Goal: Find specific page/section: Find specific page/section

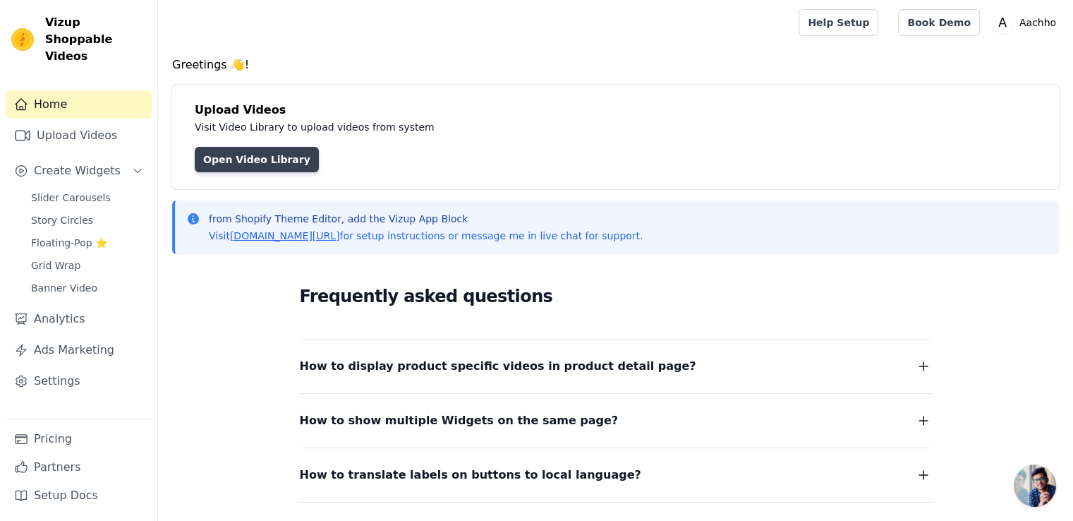
click at [243, 158] on link "Open Video Library" at bounding box center [257, 159] width 124 height 25
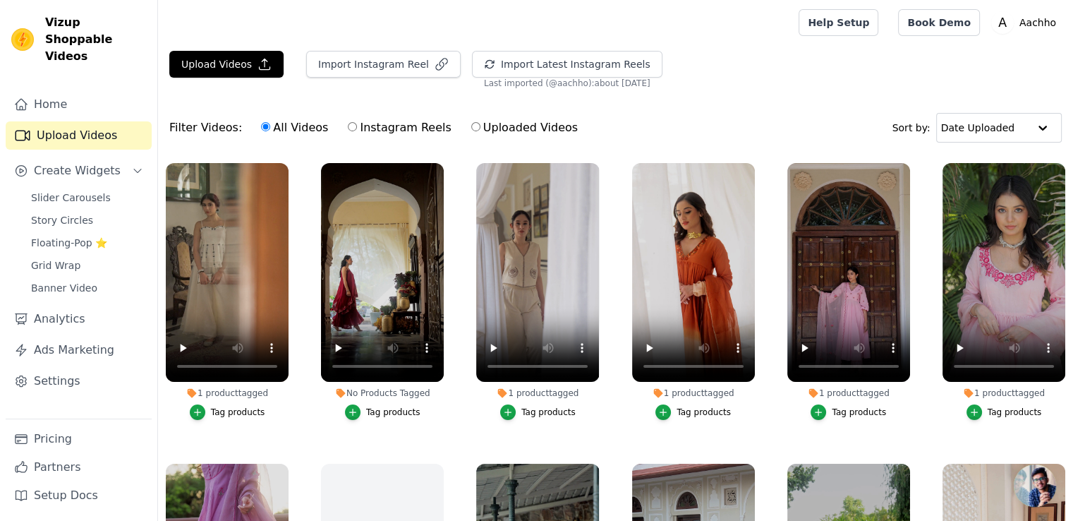
click at [471, 128] on input "Uploaded Videos" at bounding box center [475, 126] width 9 height 9
radio input "true"
click at [1041, 127] on div at bounding box center [1043, 128] width 28 height 28
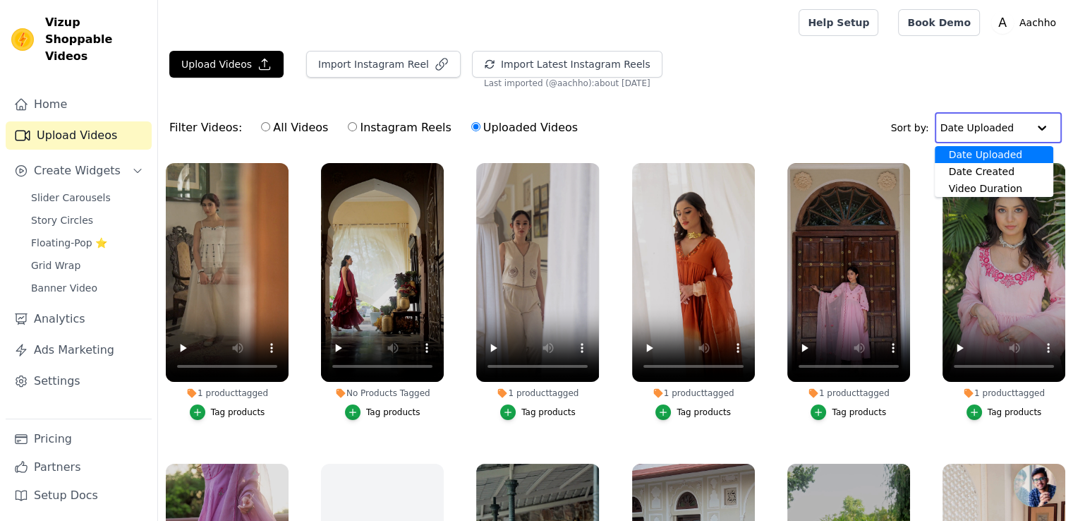
click at [1037, 131] on div at bounding box center [1042, 128] width 28 height 28
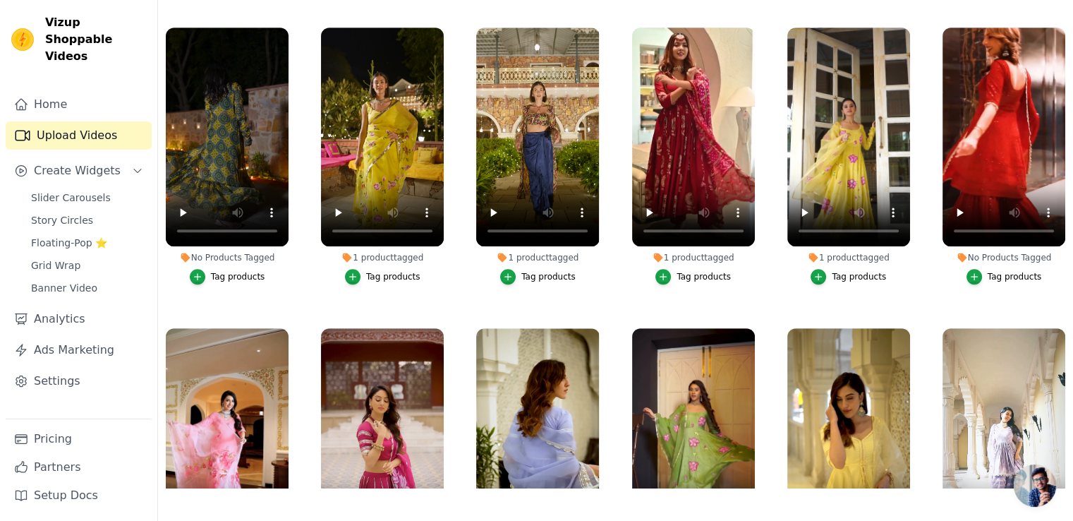
scroll to position [16899, 0]
